Goal: Task Accomplishment & Management: Manage account settings

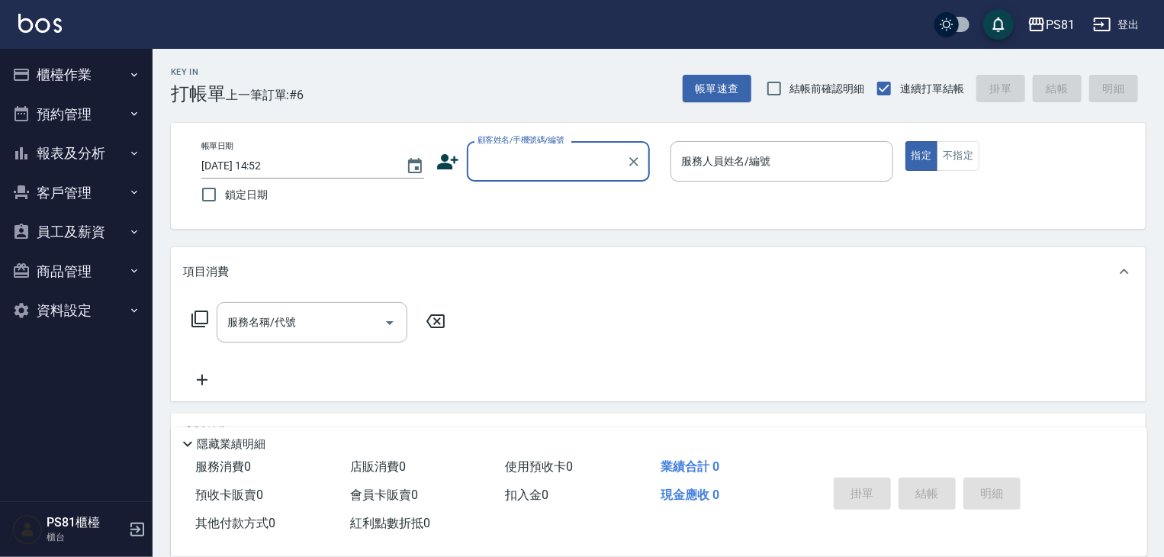
click at [1109, 33] on icon "button" at bounding box center [1102, 24] width 18 height 18
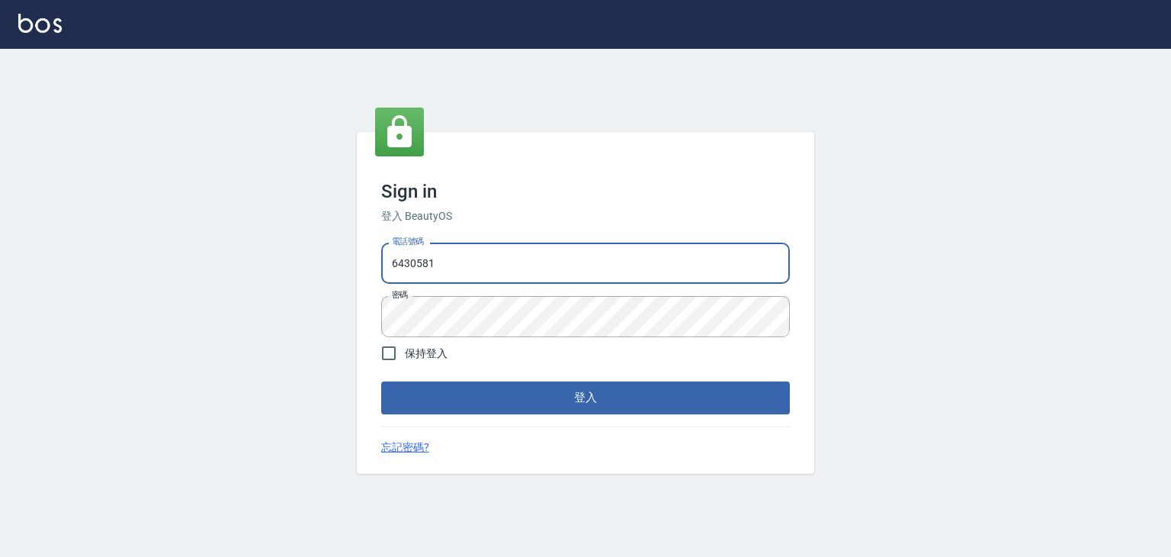
drag, startPoint x: 491, startPoint y: 245, endPoint x: 355, endPoint y: 227, distance: 136.8
click at [355, 227] on div "Sign in 登入 BeautyOS 電話號碼 [PHONE_NUMBER] 電話號碼 密碼 密碼 保持登入 登入 忘記密碼?" at bounding box center [585, 303] width 1171 height 508
type input "0979739080"
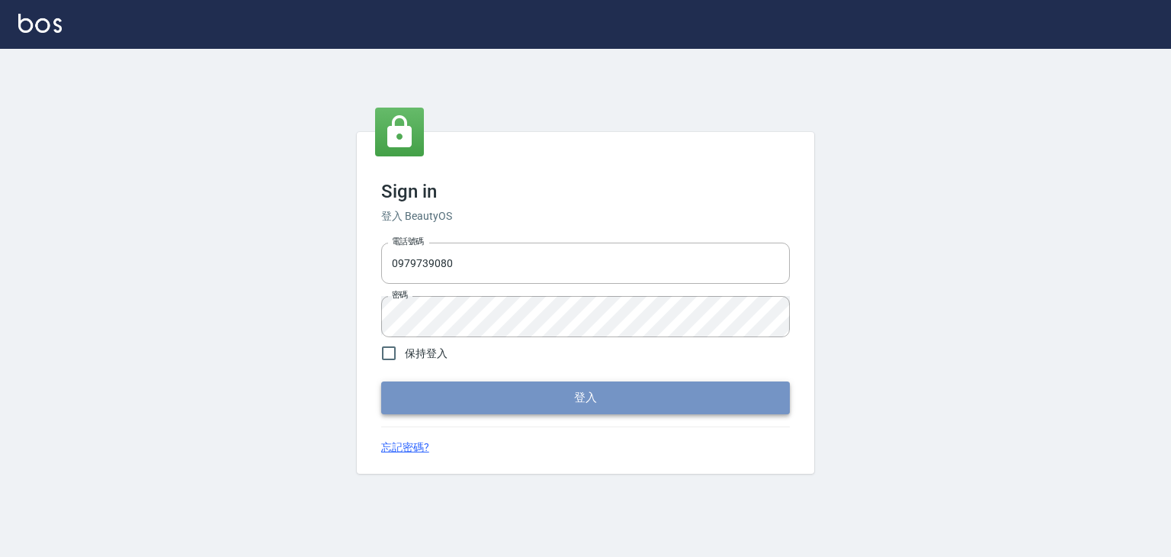
click at [424, 400] on button "登入" at bounding box center [585, 397] width 409 height 32
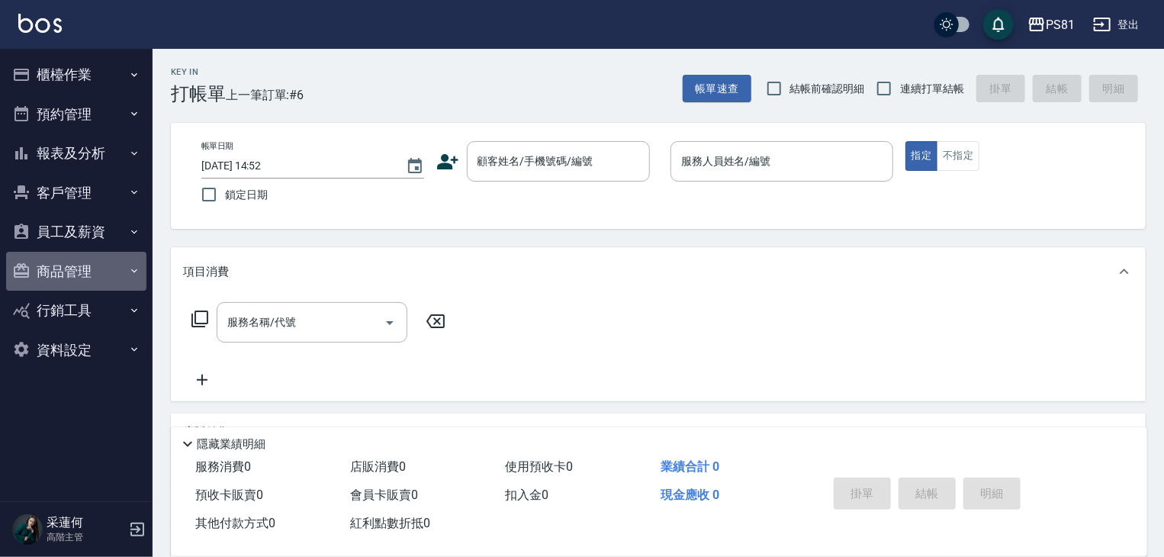
drag, startPoint x: 88, startPoint y: 277, endPoint x: 83, endPoint y: 297, distance: 20.3
click at [88, 277] on button "商品管理" at bounding box center [76, 272] width 140 height 40
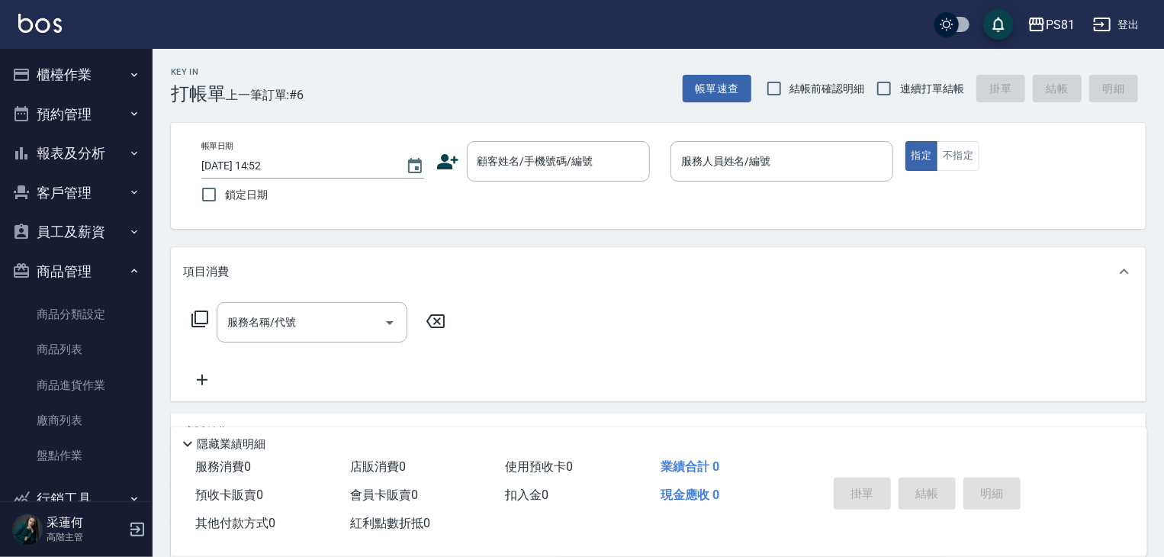
click at [88, 278] on button "商品管理" at bounding box center [76, 272] width 140 height 40
click at [78, 225] on button "員工及薪資" at bounding box center [76, 232] width 140 height 40
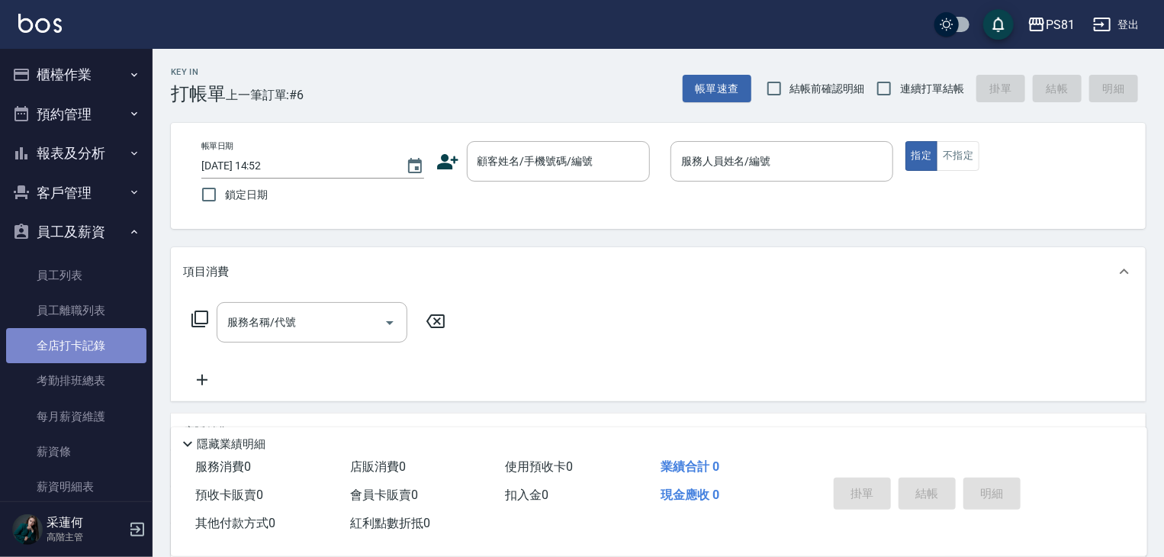
click at [95, 349] on link "全店打卡記錄" at bounding box center [76, 345] width 140 height 35
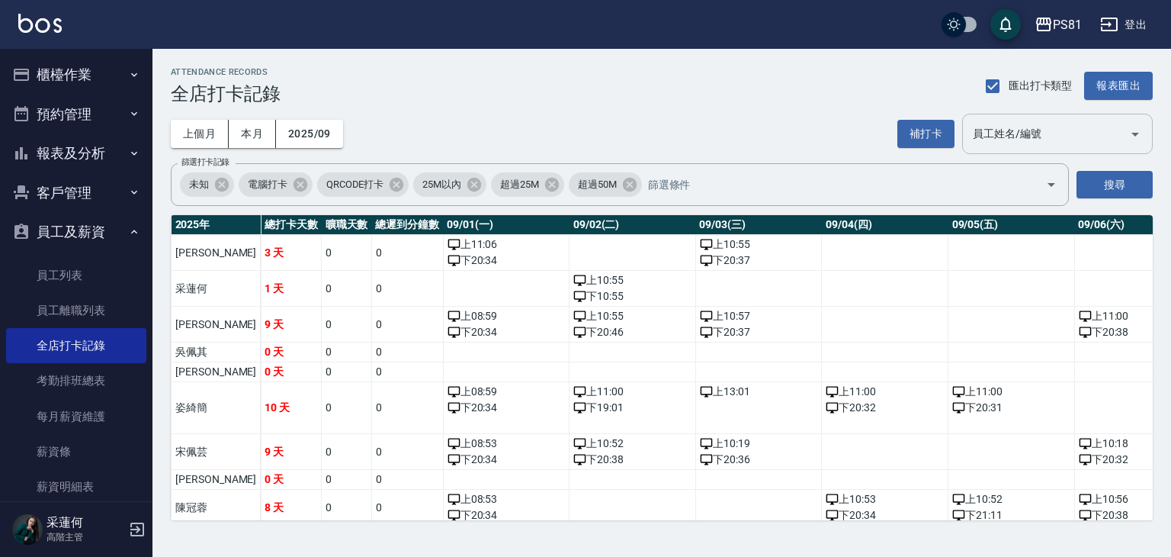
click at [1061, 146] on input "員工姓名/編號" at bounding box center [1046, 133] width 154 height 27
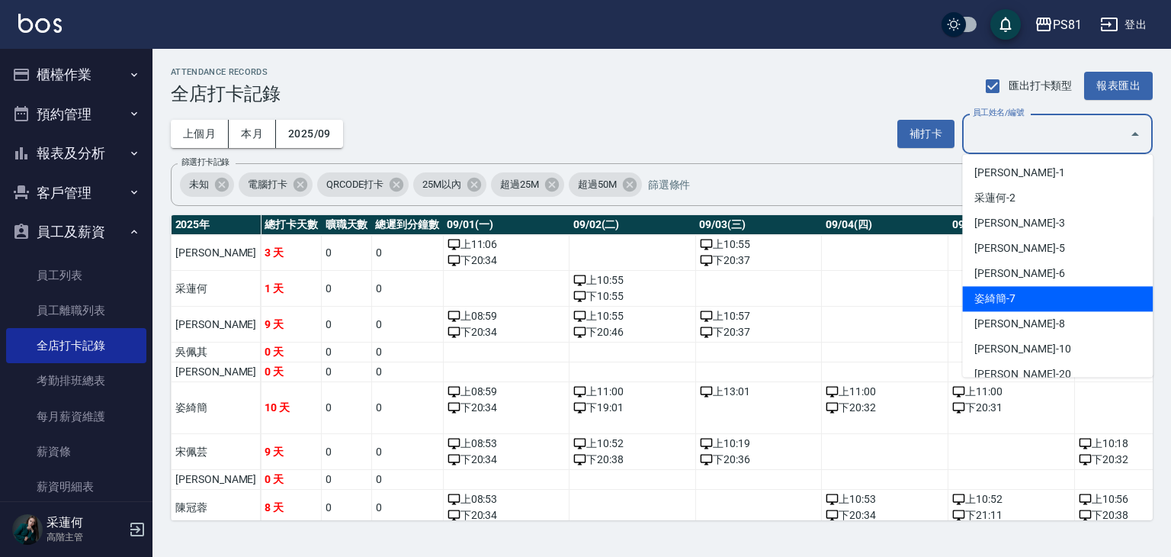
click at [1029, 293] on li "姿綺簡-7" at bounding box center [1057, 298] width 191 height 25
type input "姿綺簡"
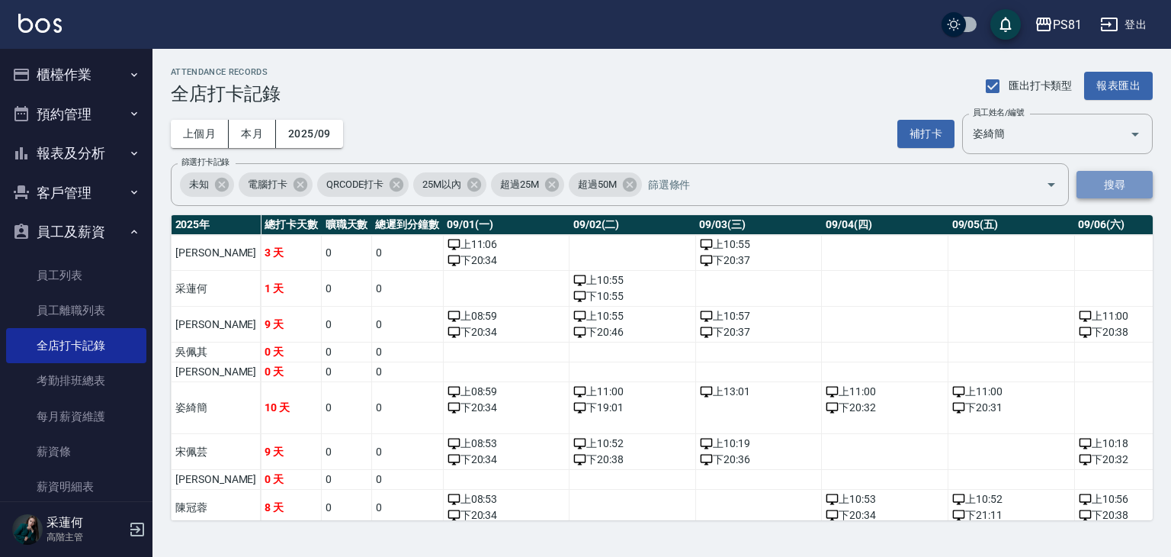
click at [1112, 190] on button "搜尋" at bounding box center [1115, 185] width 76 height 28
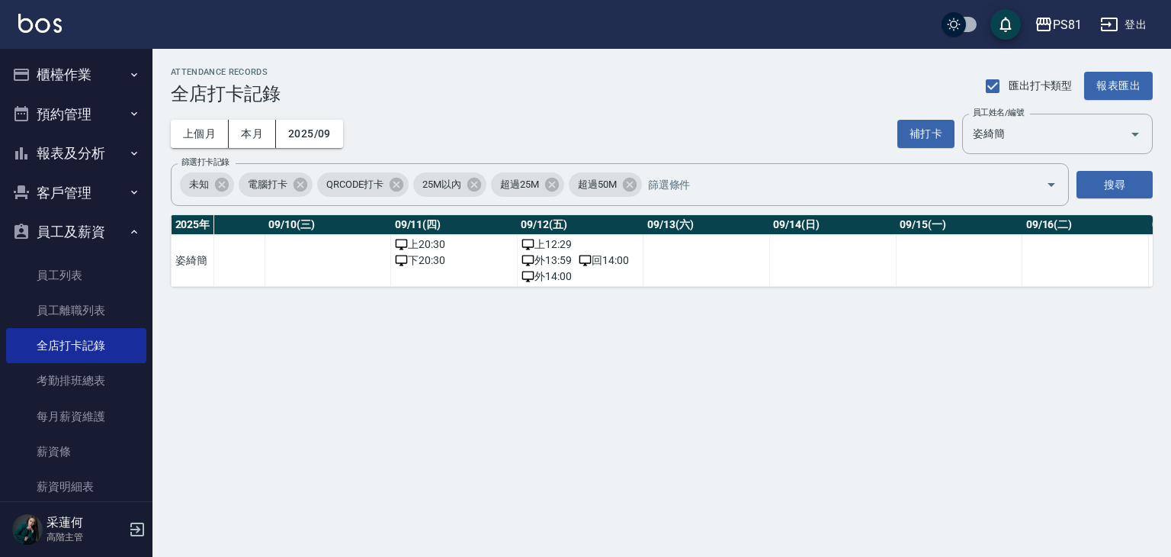
scroll to position [0, 1215]
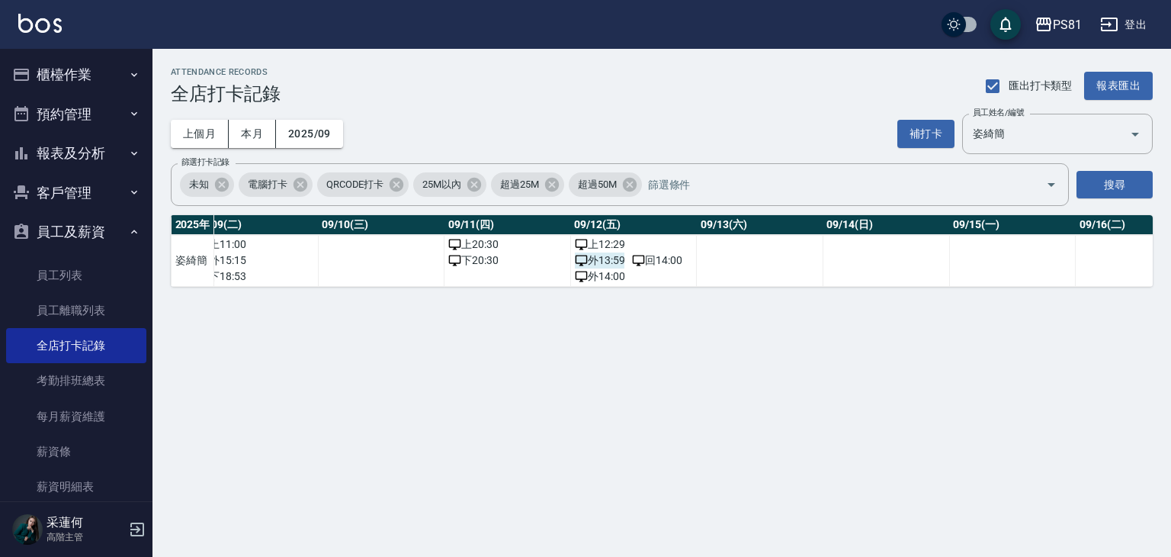
click at [616, 258] on span "外 13:59" at bounding box center [600, 260] width 50 height 16
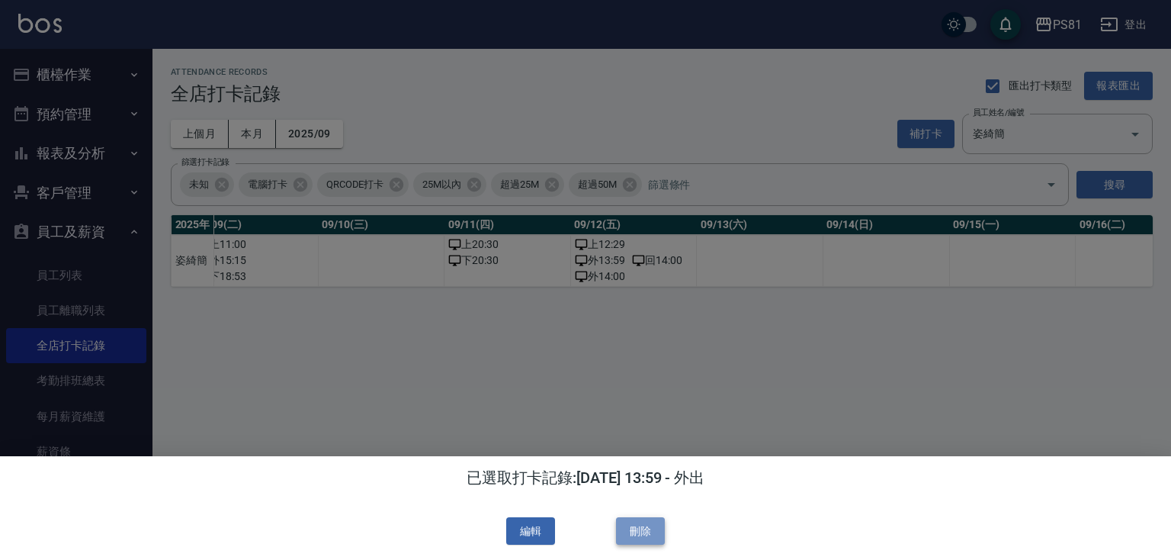
click at [655, 530] on button "刪除" at bounding box center [640, 531] width 49 height 28
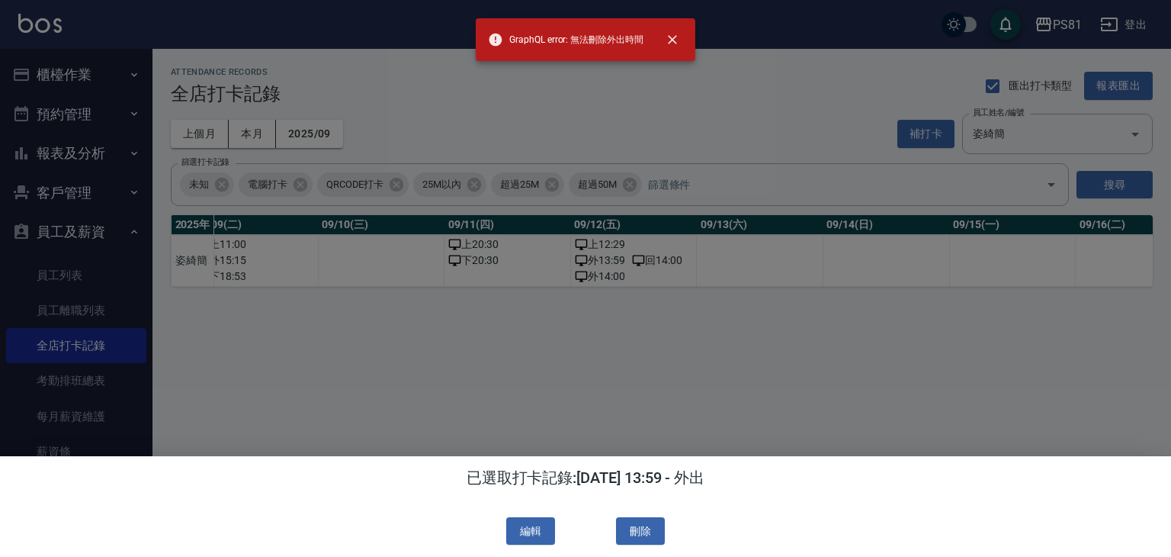
click at [726, 368] on div at bounding box center [585, 278] width 1171 height 557
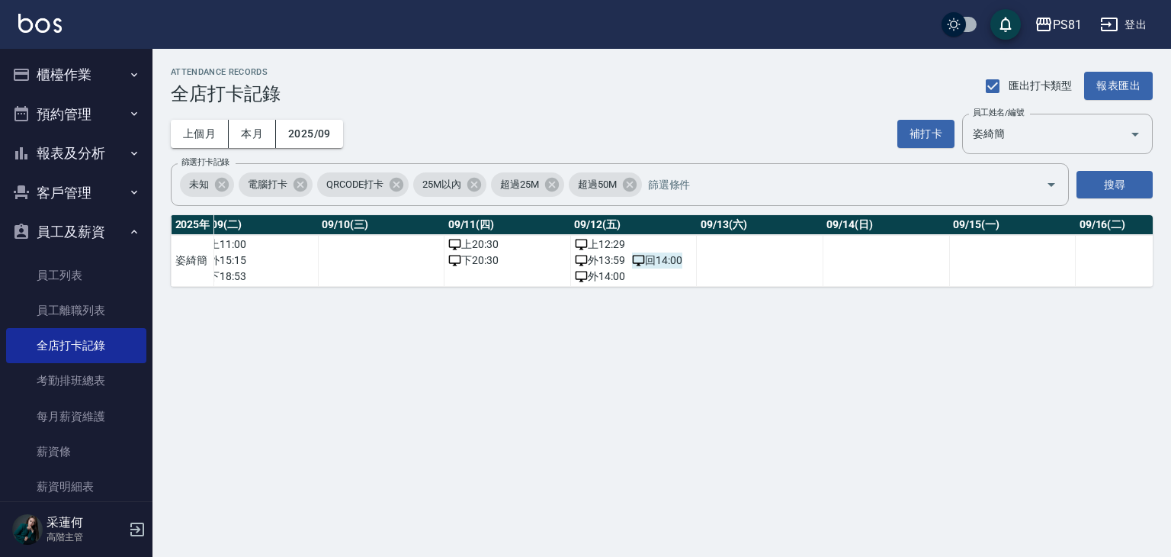
click at [657, 263] on span "回 14:00" at bounding box center [657, 260] width 50 height 16
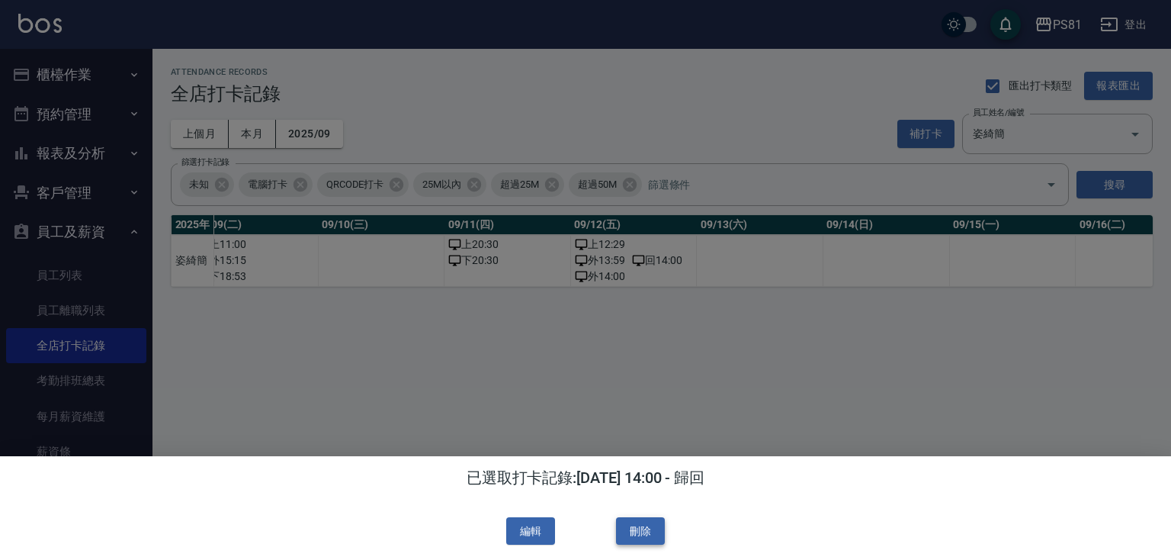
click at [653, 525] on button "刪除" at bounding box center [640, 531] width 49 height 28
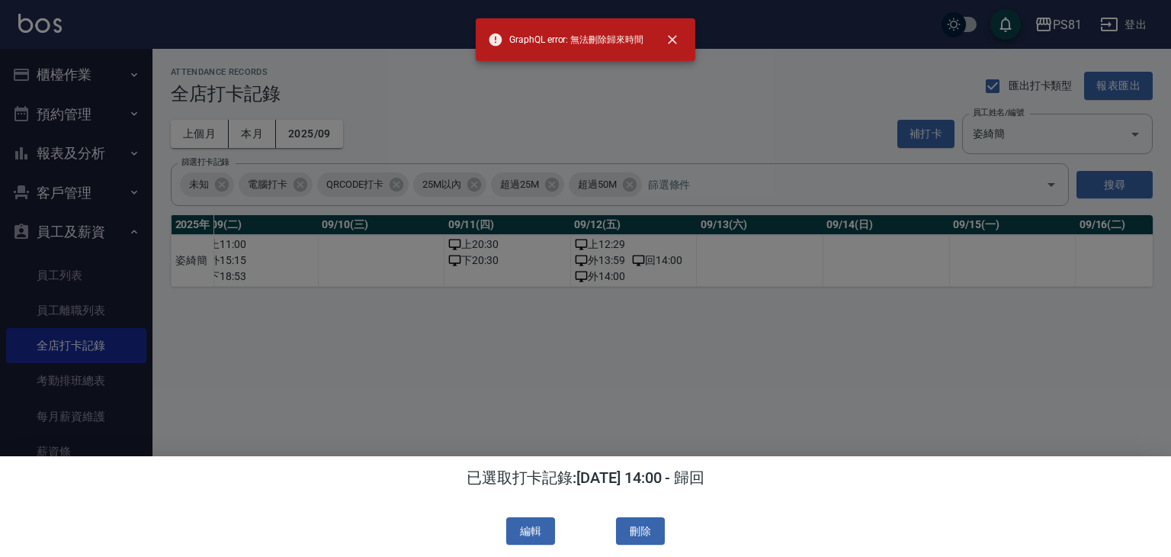
click at [729, 144] on div at bounding box center [585, 278] width 1171 height 557
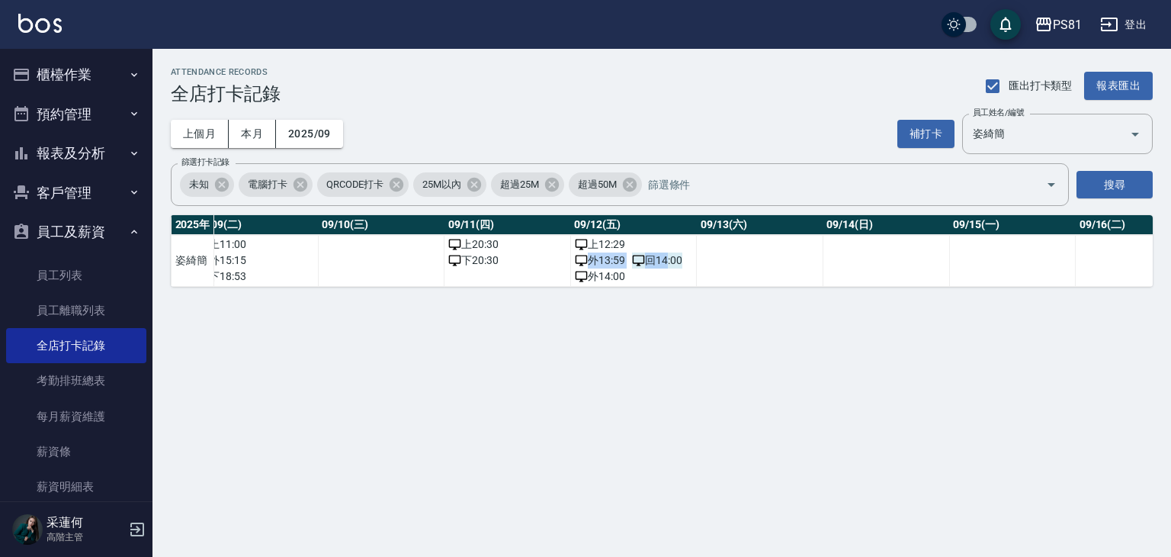
drag, startPoint x: 592, startPoint y: 257, endPoint x: 666, endPoint y: 263, distance: 74.2
click at [666, 263] on div "外 13:59 回 14:00" at bounding box center [634, 260] width 118 height 16
click at [669, 263] on span "回 14:00" at bounding box center [657, 260] width 50 height 16
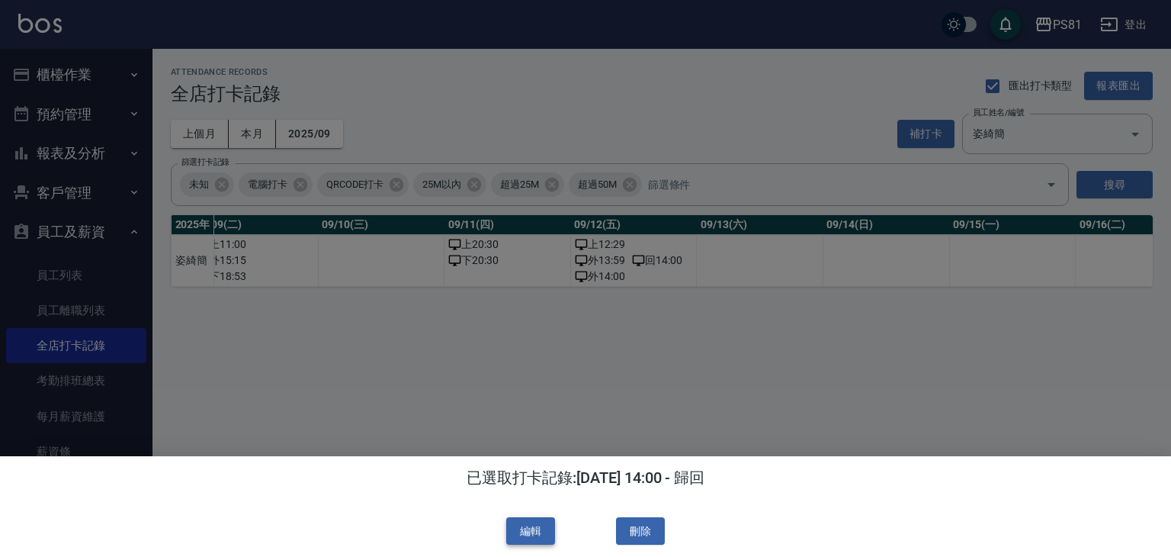
click at [551, 525] on div "編輯 刪除" at bounding box center [585, 531] width 1147 height 28
click at [553, 522] on button "編輯" at bounding box center [530, 531] width 49 height 28
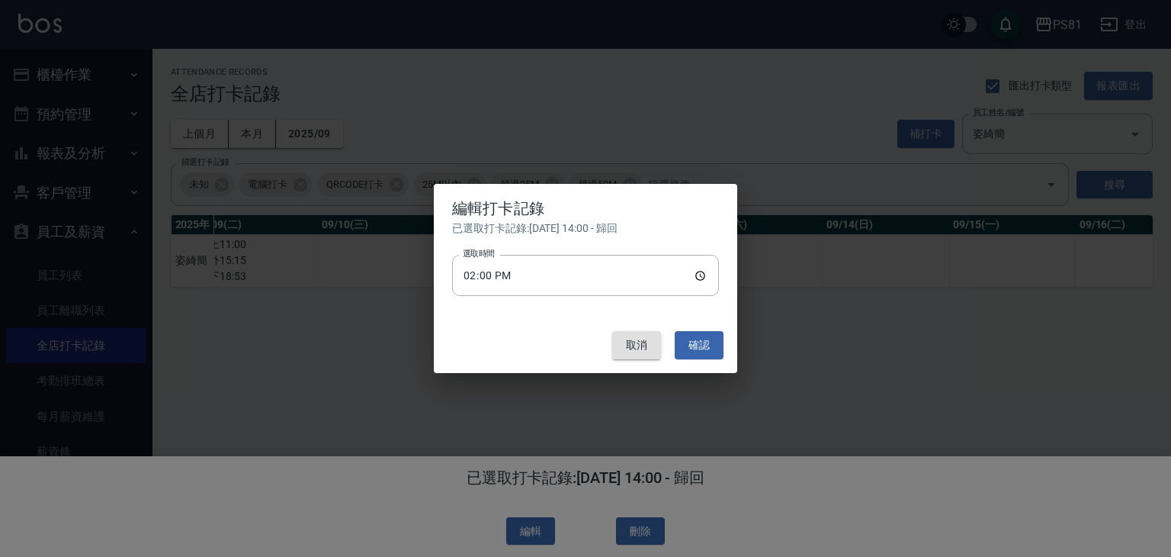
click at [627, 346] on button "取消" at bounding box center [636, 345] width 49 height 28
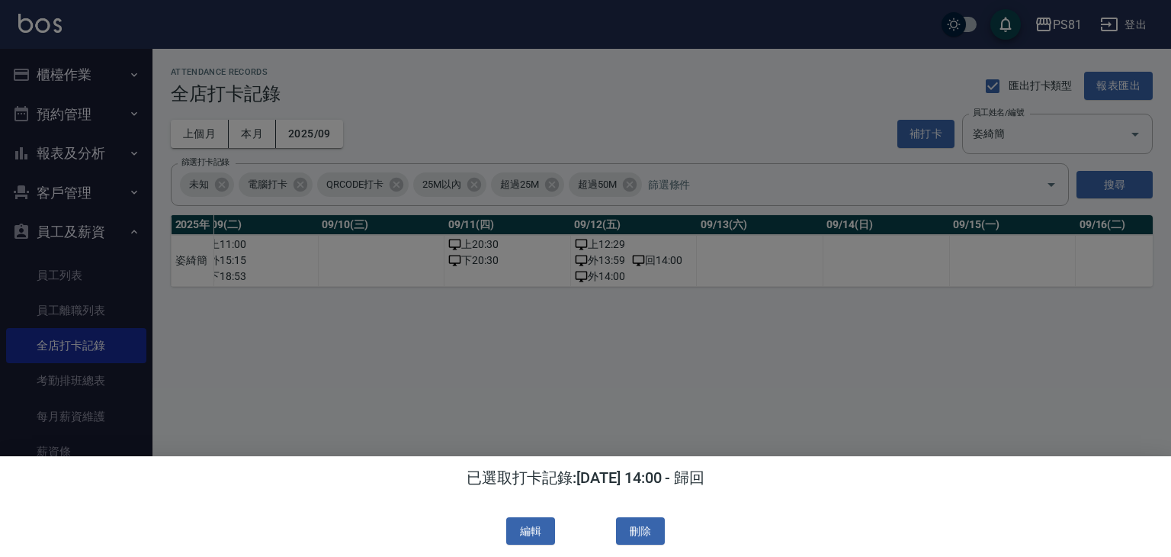
click at [694, 336] on div at bounding box center [585, 278] width 1171 height 557
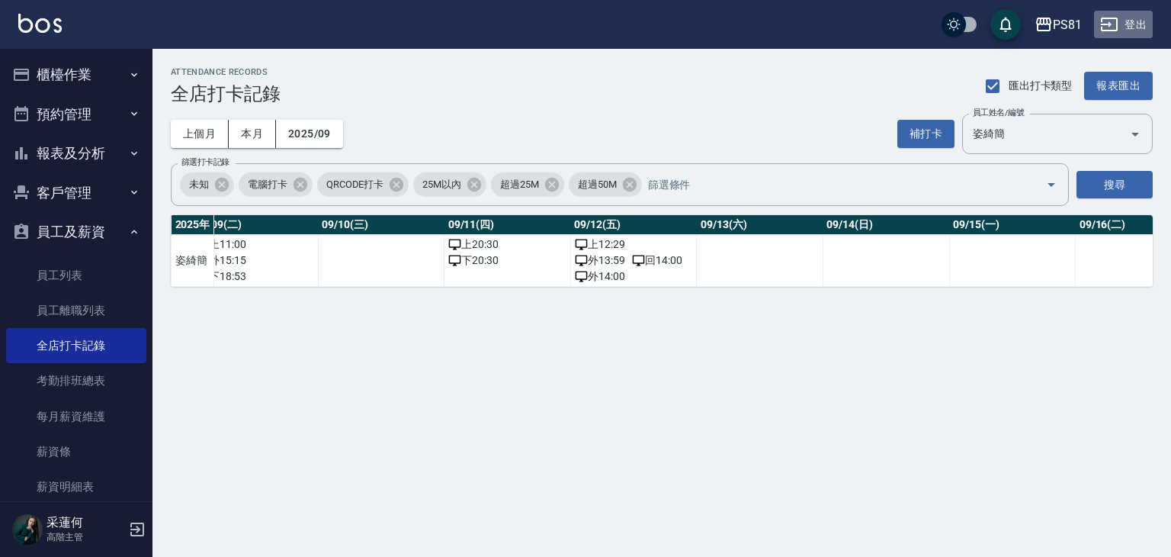
click at [1121, 26] on button "登出" at bounding box center [1123, 25] width 59 height 28
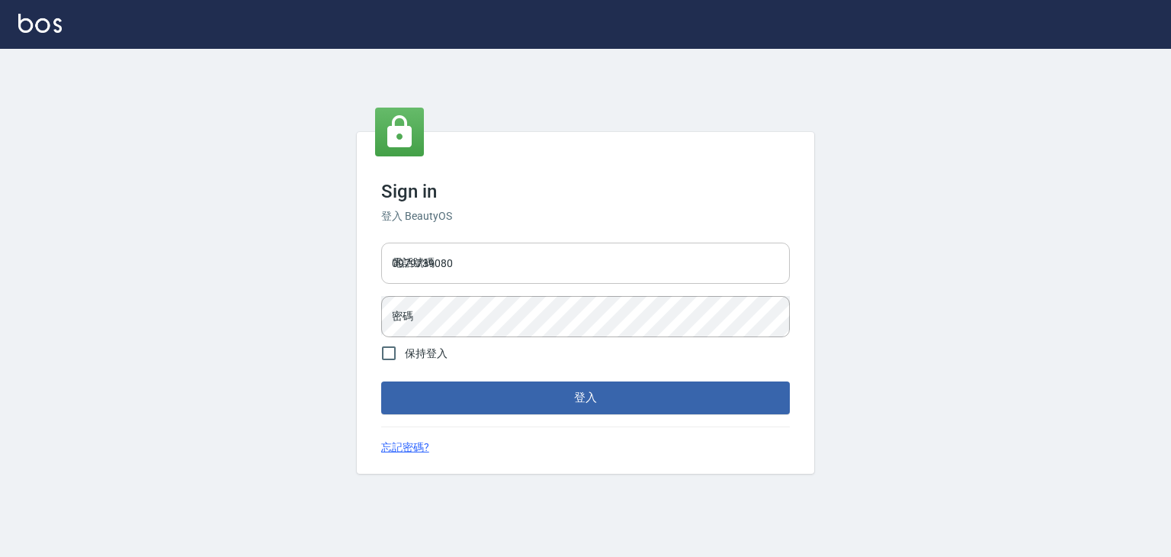
click at [476, 264] on input "0979739080" at bounding box center [585, 262] width 409 height 41
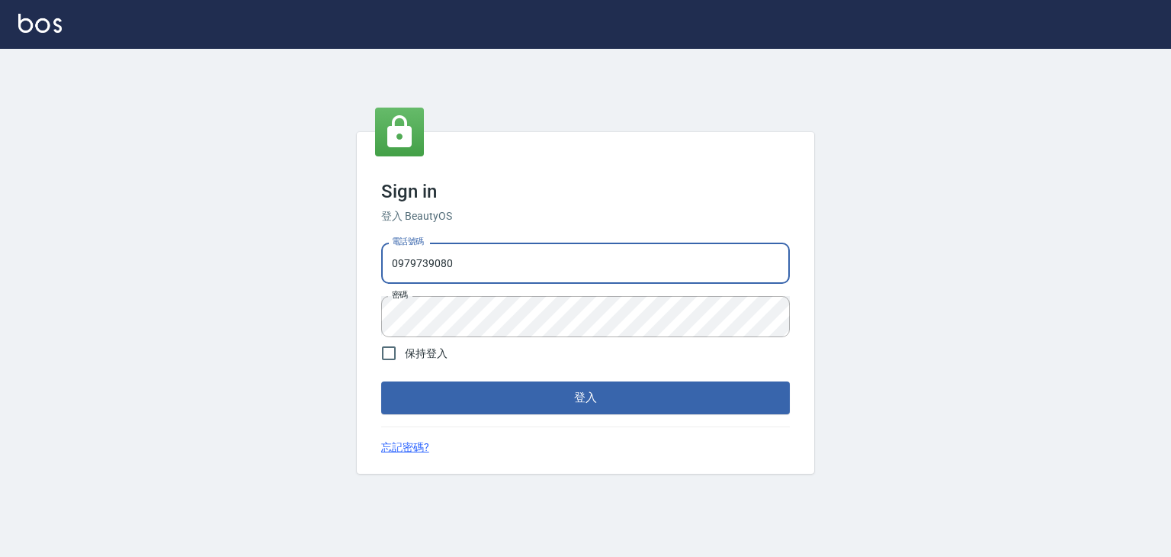
drag, startPoint x: 470, startPoint y: 265, endPoint x: 451, endPoint y: 358, distance: 95.6
click at [345, 259] on div "Sign in 登入 BeautyOS 電話號碼 0979739080 電話號碼 密碼 密碼 保持登入 登入 忘記密碼?" at bounding box center [585, 303] width 1171 height 508
type input "6430581"
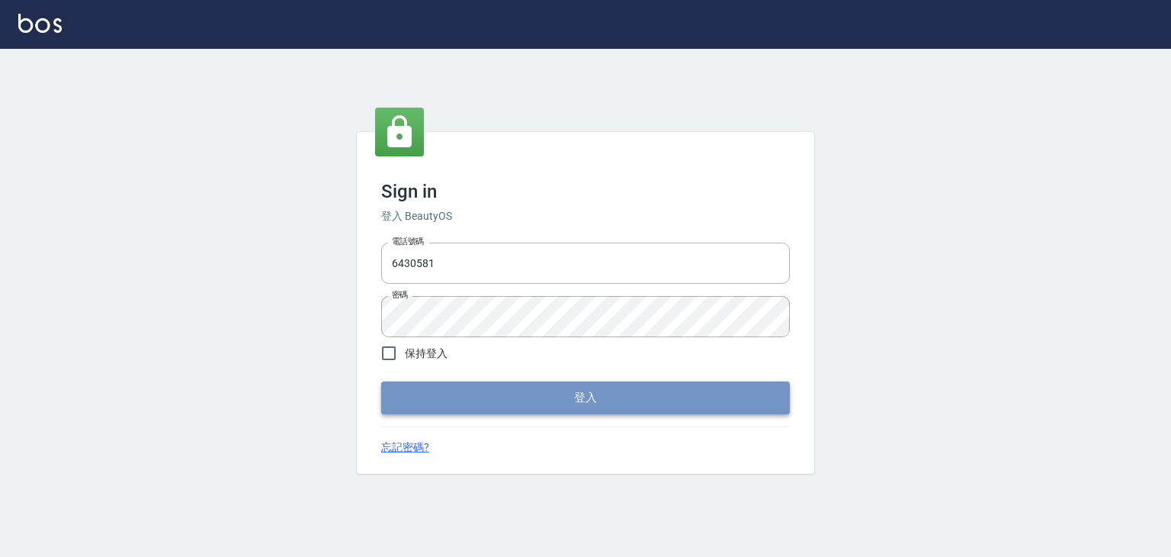
click at [459, 383] on button "登入" at bounding box center [585, 397] width 409 height 32
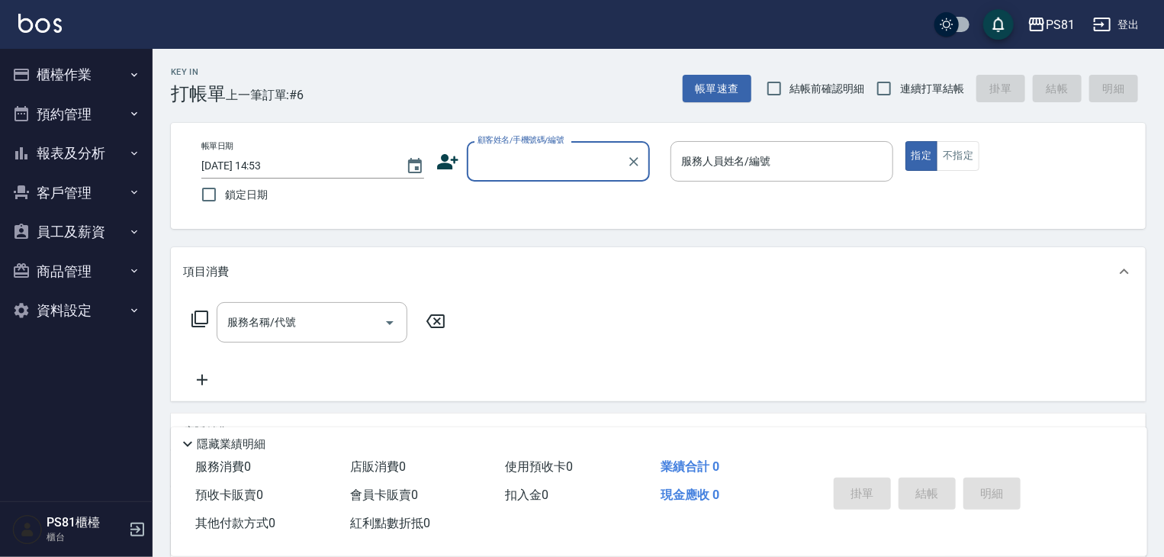
click at [82, 59] on button "櫃檯作業" at bounding box center [76, 75] width 140 height 40
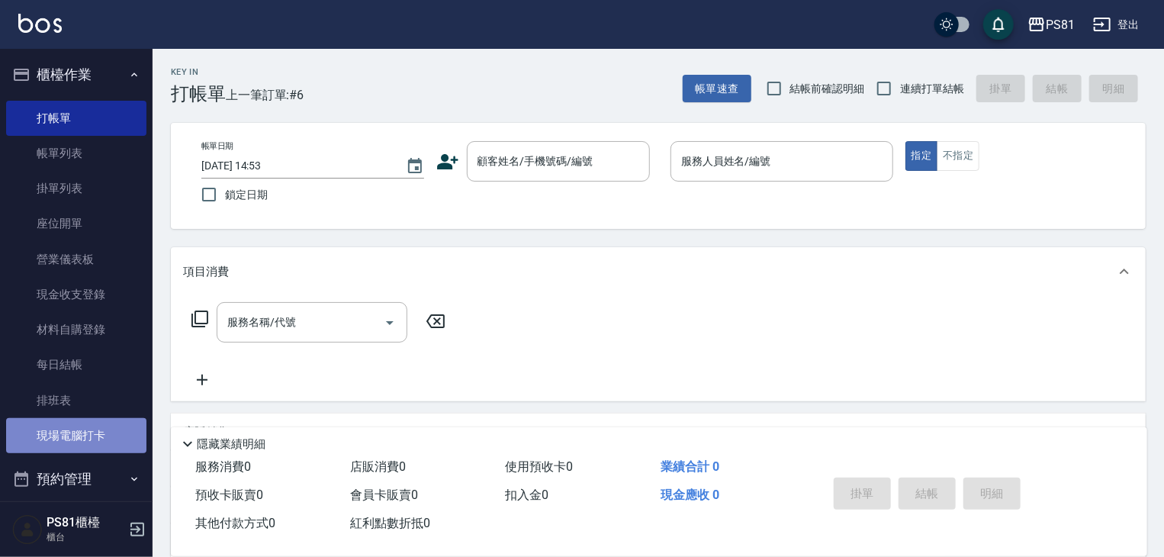
click at [87, 427] on link "現場電腦打卡" at bounding box center [76, 435] width 140 height 35
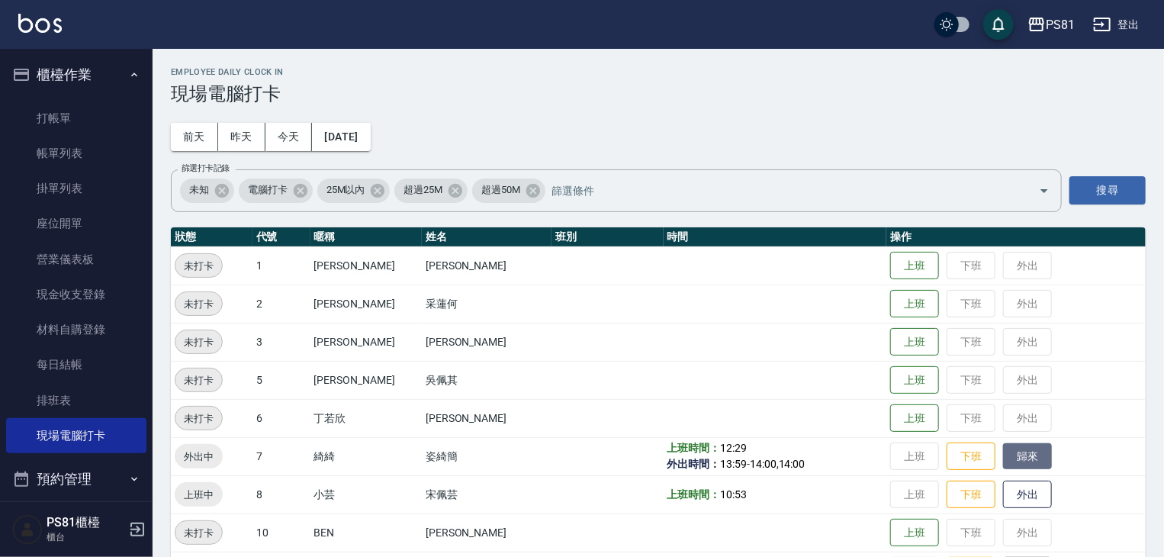
click at [1003, 461] on button "歸來" at bounding box center [1027, 456] width 49 height 27
